Goal: Transaction & Acquisition: Purchase product/service

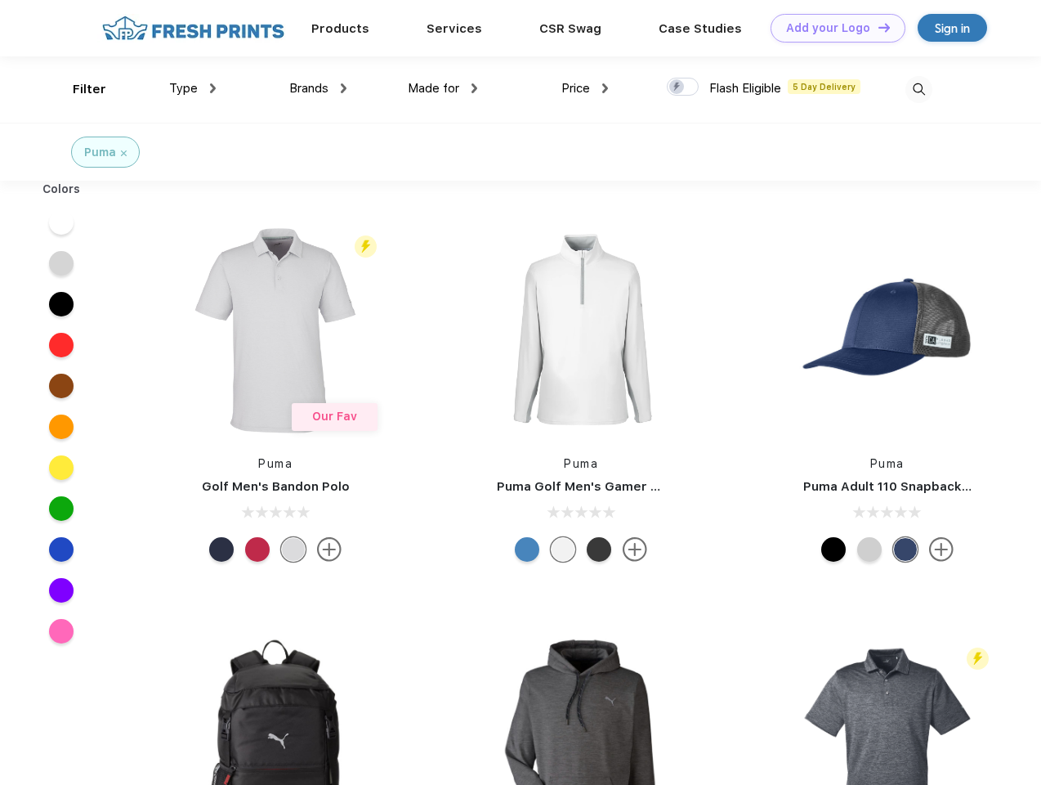
click at [832, 28] on link "Add your Logo Design Tool" at bounding box center [838, 28] width 135 height 29
click at [0, 0] on div "Design Tool" at bounding box center [0, 0] width 0 height 0
click at [877, 27] on link "Add your Logo Design Tool" at bounding box center [838, 28] width 135 height 29
click at [78, 89] on div "Filter" at bounding box center [90, 89] width 34 height 19
click at [193, 88] on span "Type" at bounding box center [183, 88] width 29 height 15
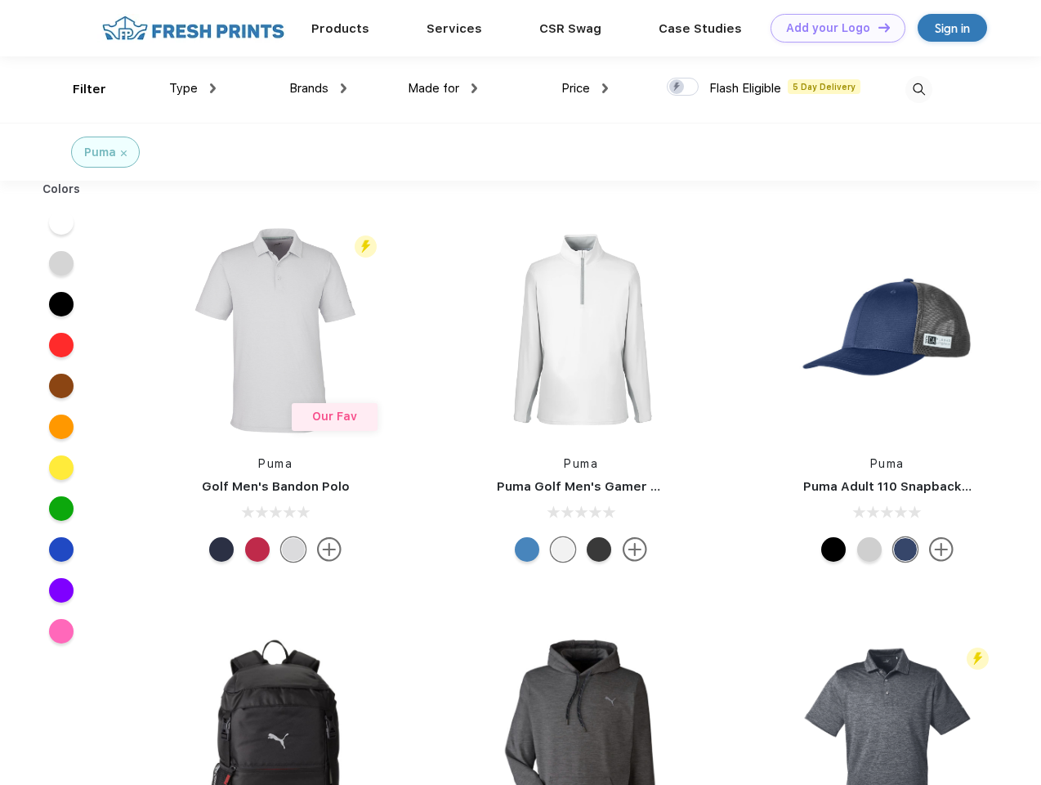
click at [318, 88] on span "Brands" at bounding box center [308, 88] width 39 height 15
click at [443, 88] on span "Made for" at bounding box center [433, 88] width 51 height 15
click at [585, 88] on span "Price" at bounding box center [575, 88] width 29 height 15
click at [683, 87] on div at bounding box center [683, 87] width 32 height 18
click at [678, 87] on input "checkbox" at bounding box center [672, 82] width 11 height 11
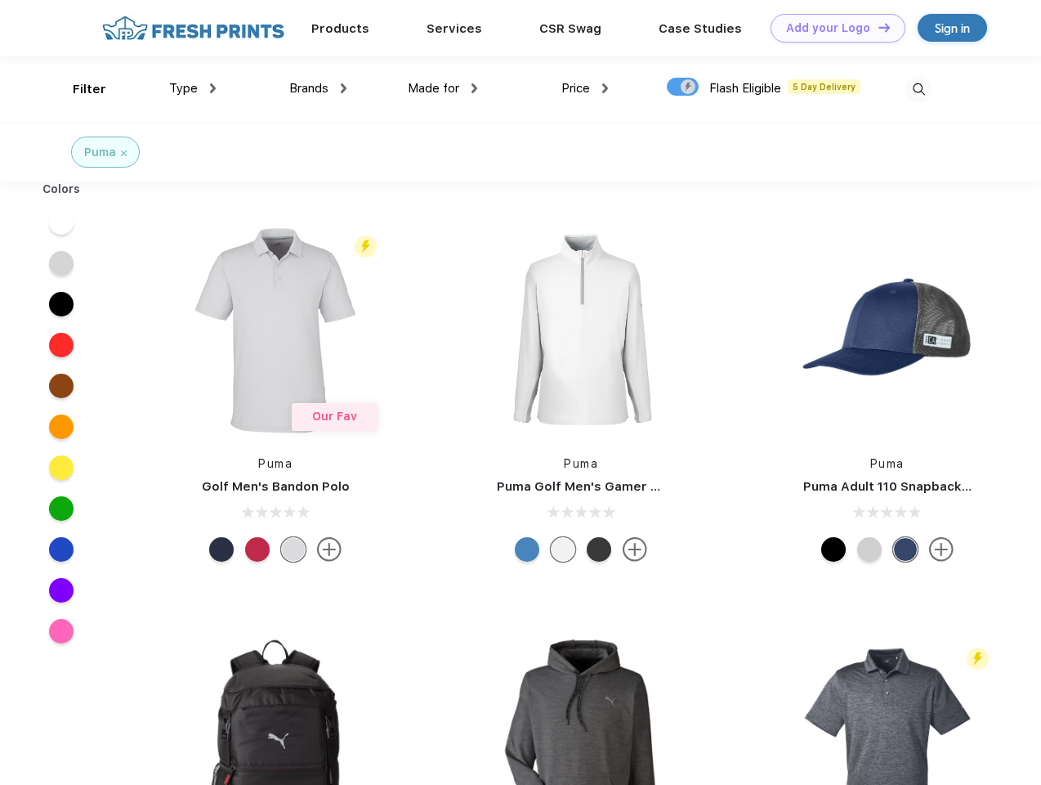
click at [919, 89] on img at bounding box center [919, 89] width 27 height 27
